Goal: Check status: Check status

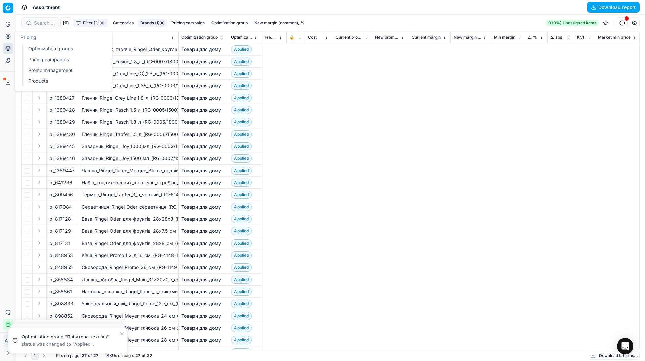
scroll to position [0, 2232]
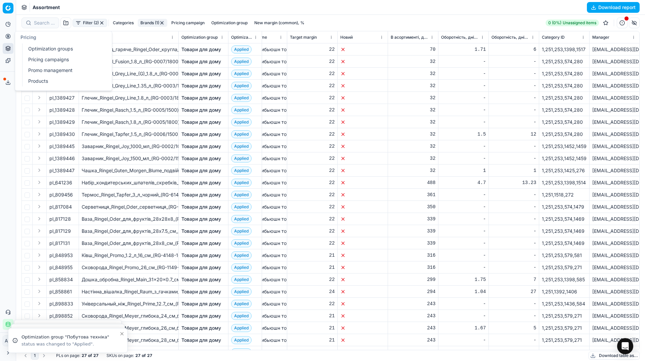
click at [36, 47] on link "Optimization groups" at bounding box center [65, 48] width 78 height 9
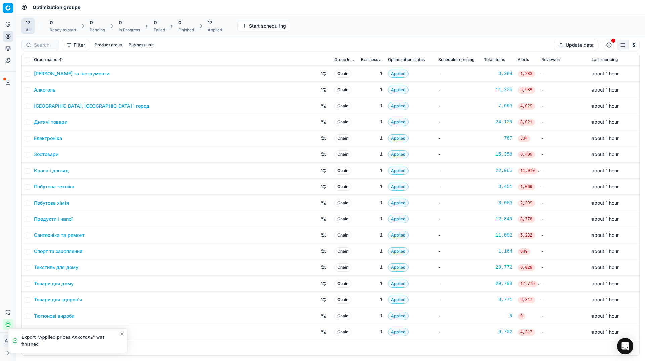
click at [0, 129] on div "Analytics Pricing Product portfolio Templates Export service 39 Contact support…" at bounding box center [8, 174] width 16 height 316
click at [46, 124] on link "Дитячі товари" at bounding box center [50, 122] width 33 height 7
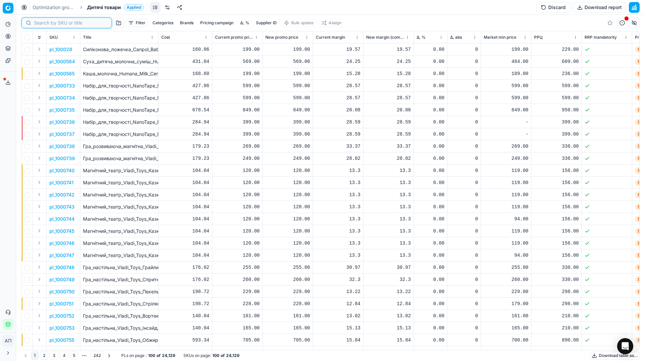
click at [42, 25] on input at bounding box center [71, 22] width 74 height 7
paste input "1358726"
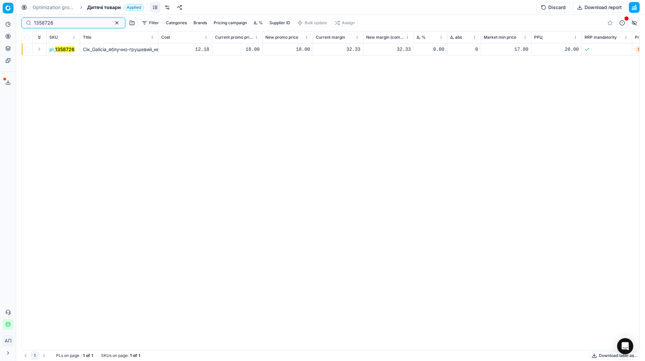
type input "1358726"
click at [55, 51] on mark "1358726" at bounding box center [64, 49] width 19 height 6
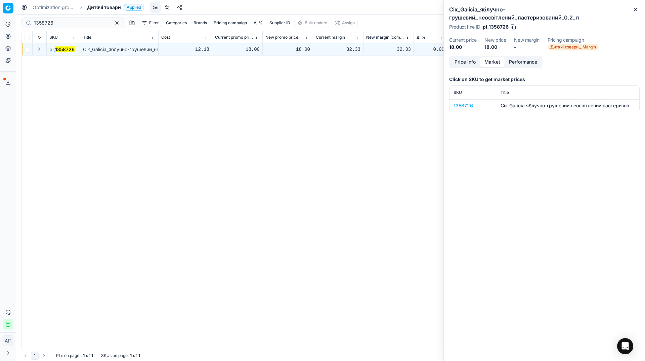
click at [497, 63] on button "Market" at bounding box center [492, 62] width 25 height 10
click at [464, 105] on div "1358726" at bounding box center [473, 105] width 39 height 7
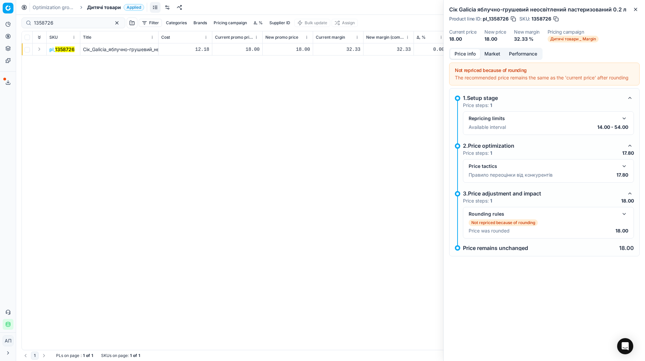
click at [464, 55] on button "Price info" at bounding box center [465, 54] width 30 height 10
click at [622, 165] on button "button" at bounding box center [625, 166] width 8 height 8
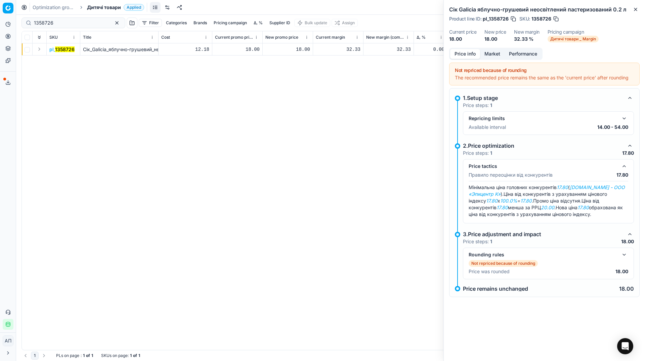
click at [622, 165] on button "button" at bounding box center [625, 166] width 8 height 8
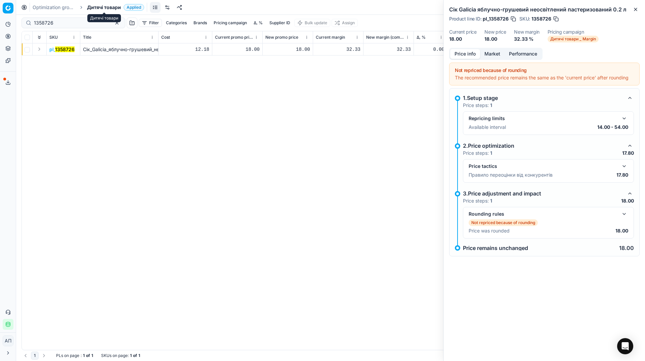
click at [98, 5] on span "Дитячі товари" at bounding box center [104, 7] width 34 height 7
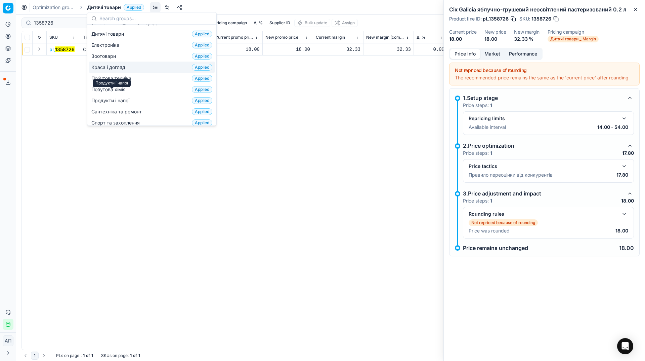
scroll to position [38, 0]
click at [120, 97] on span "Продукти і напої" at bounding box center [111, 100] width 41 height 7
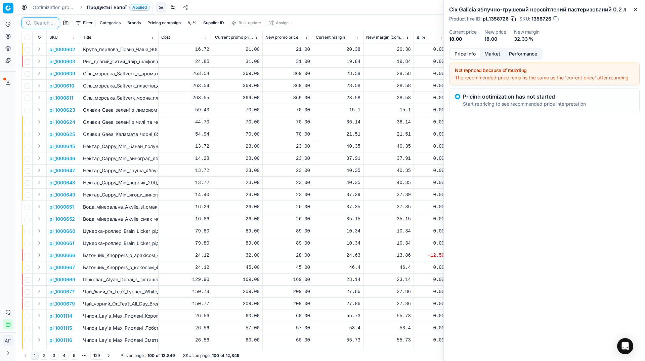
click at [47, 25] on input at bounding box center [44, 22] width 21 height 7
paste input "593131"
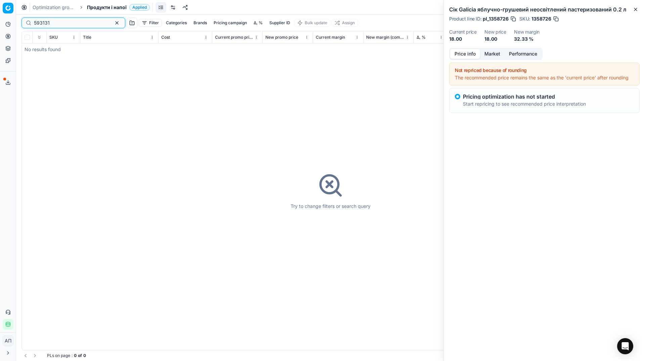
type input "593131"
